Goal: Task Accomplishment & Management: Complete application form

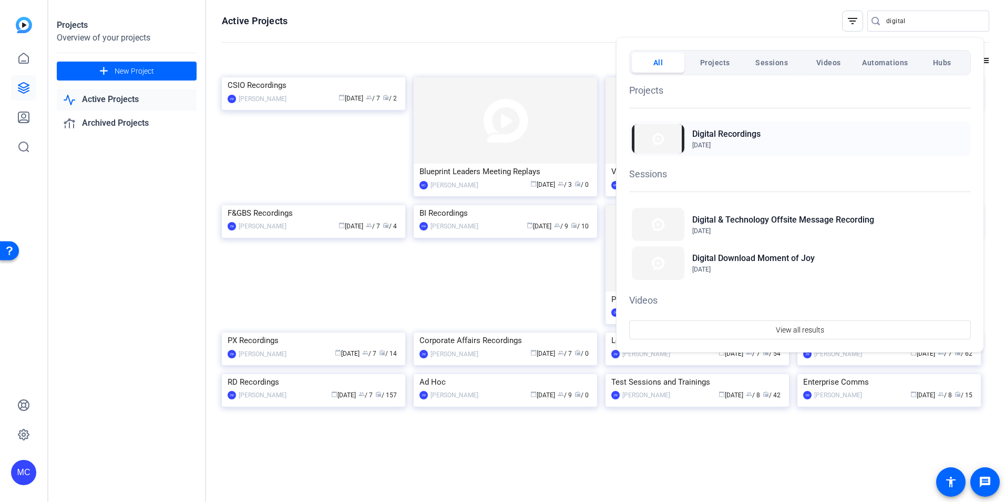
click at [736, 136] on h2 "Digital Recordings" at bounding box center [726, 134] width 68 height 13
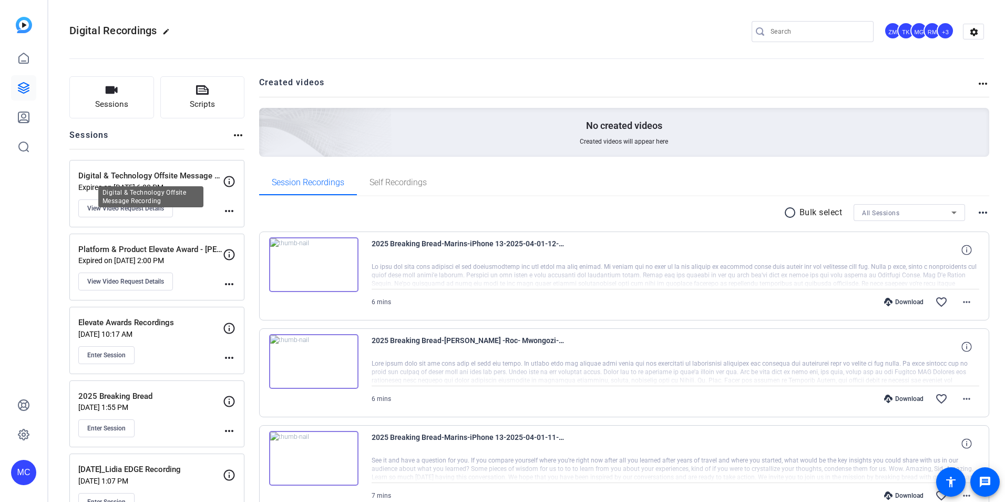
click at [165, 181] on p "Digital & Technology Offsite Message Recording" at bounding box center [150, 176] width 145 height 12
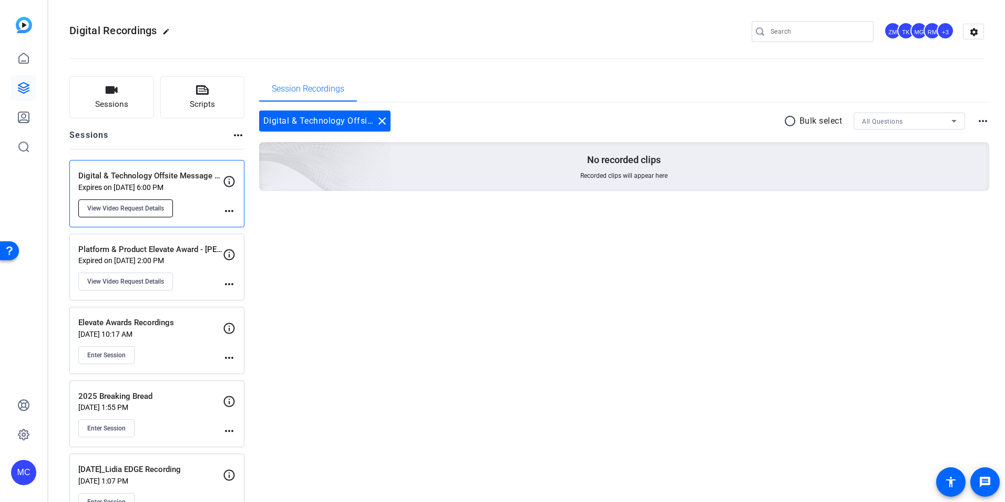
click at [144, 208] on span "View Video Request Details" at bounding box center [125, 208] width 77 height 8
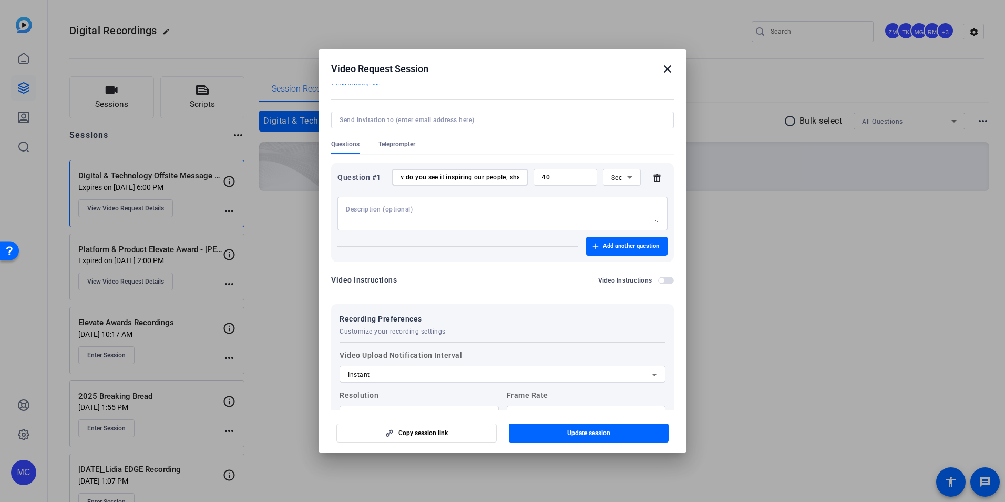
scroll to position [0, 460]
drag, startPoint x: 401, startPoint y: 177, endPoint x: 566, endPoint y: 187, distance: 165.3
click at [566, 187] on div "Question #1 In your own words, what excites you most about our new Digital Stra…" at bounding box center [502, 200] width 330 height 62
type input "I"
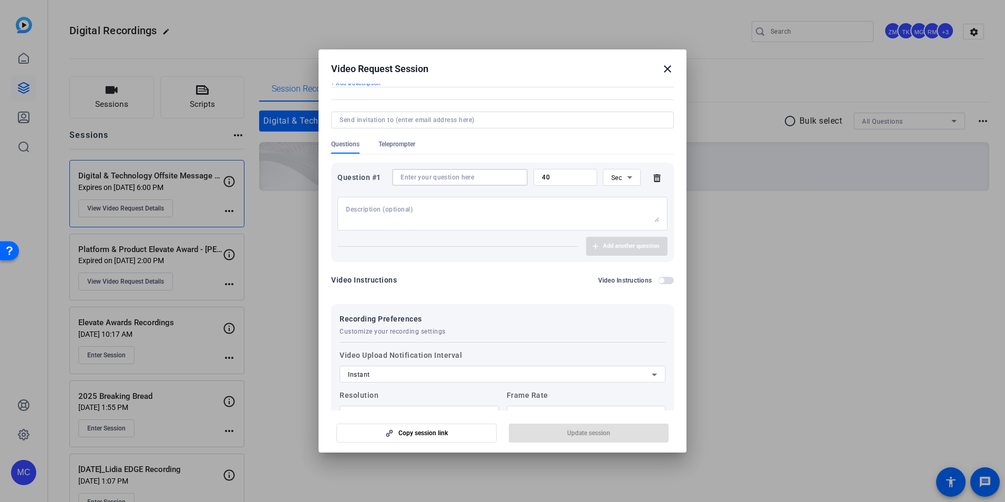
paste input "What excites you most about our new era of digital transformation?"
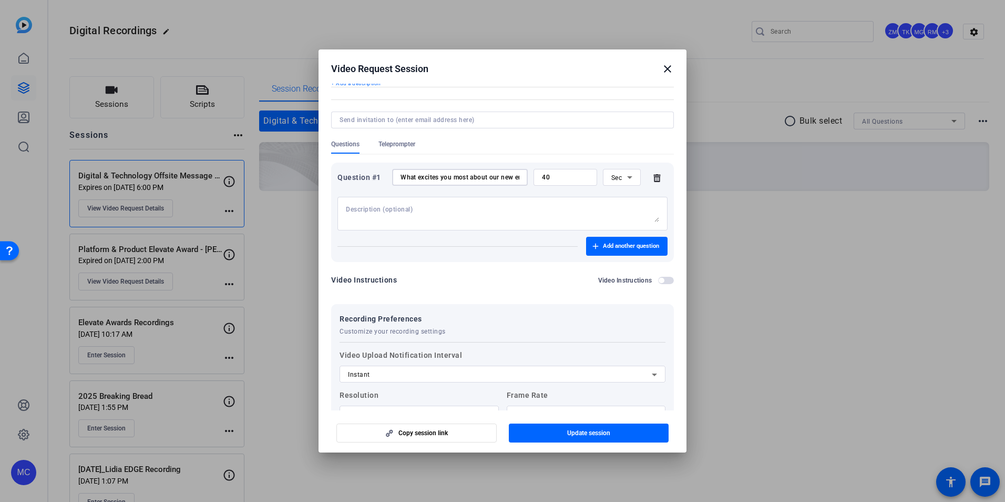
scroll to position [0, 87]
type input "What excites you most about our new era of digital transformation?"
click at [555, 434] on span "button" at bounding box center [589, 432] width 160 height 25
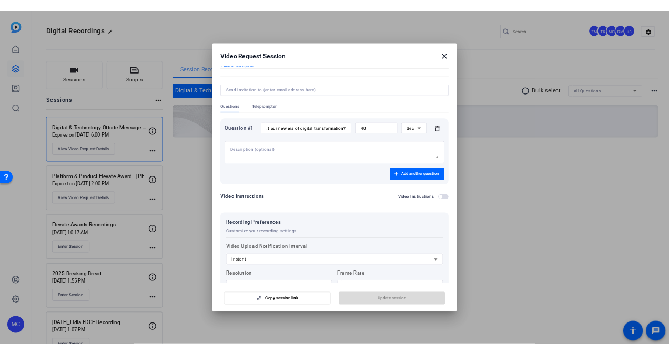
scroll to position [0, 0]
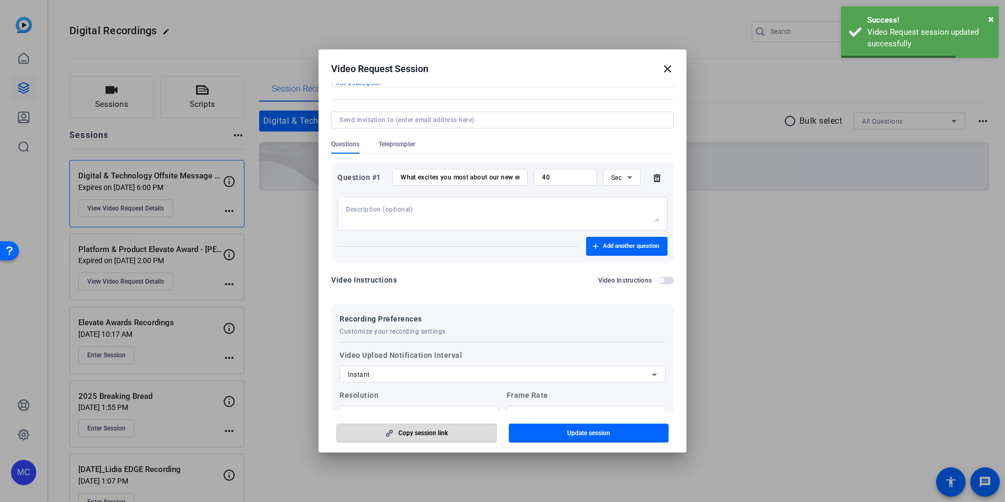
click at [441, 438] on span "button" at bounding box center [416, 432] width 159 height 25
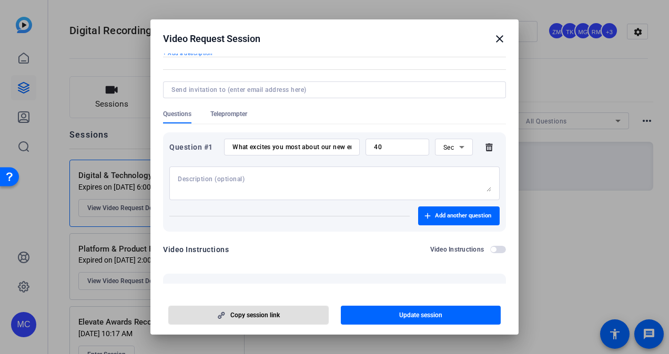
scroll to position [53, 0]
